Goal: Entertainment & Leisure: Consume media (video, audio)

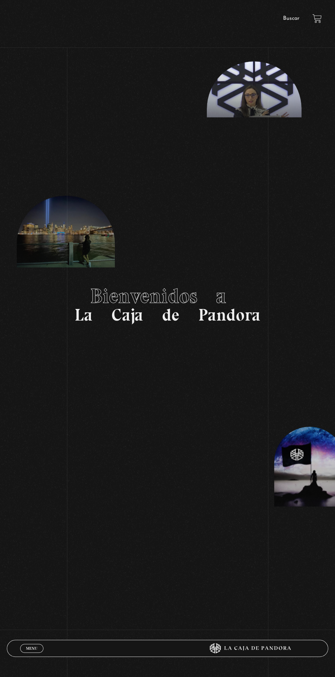
click at [39, 649] on link "Menu Cerrar" at bounding box center [31, 648] width 23 height 9
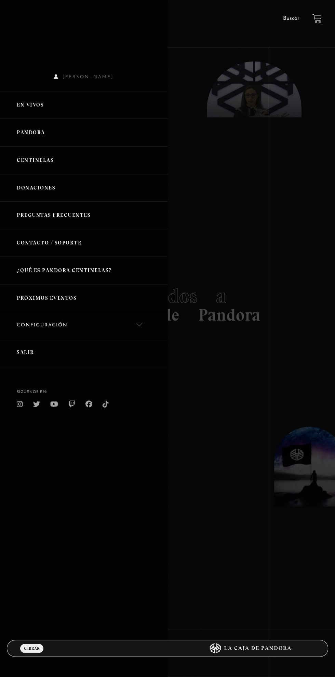
click at [46, 145] on link "Pandora" at bounding box center [83, 133] width 167 height 28
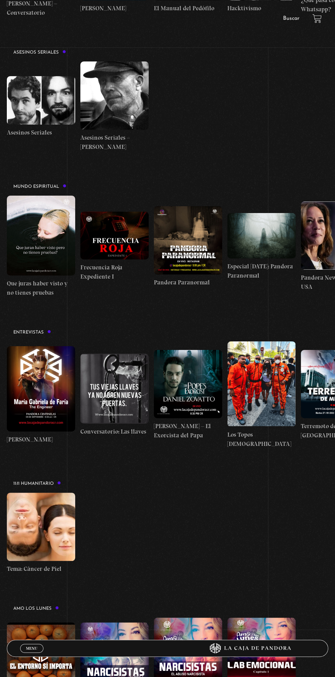
scroll to position [1835, 0]
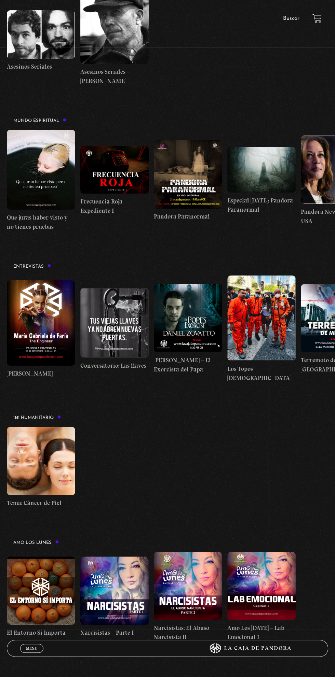
click at [44, 175] on figure at bounding box center [41, 170] width 68 height 80
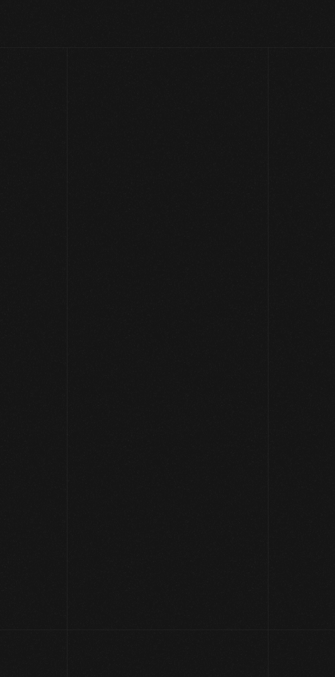
scroll to position [1835, 0]
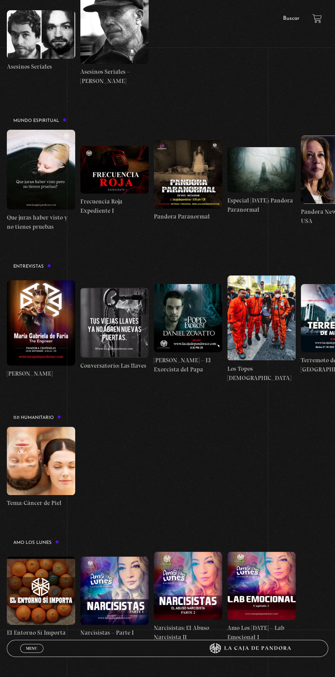
click at [24, 135] on figure at bounding box center [41, 170] width 68 height 80
